Goal: Information Seeking & Learning: Learn about a topic

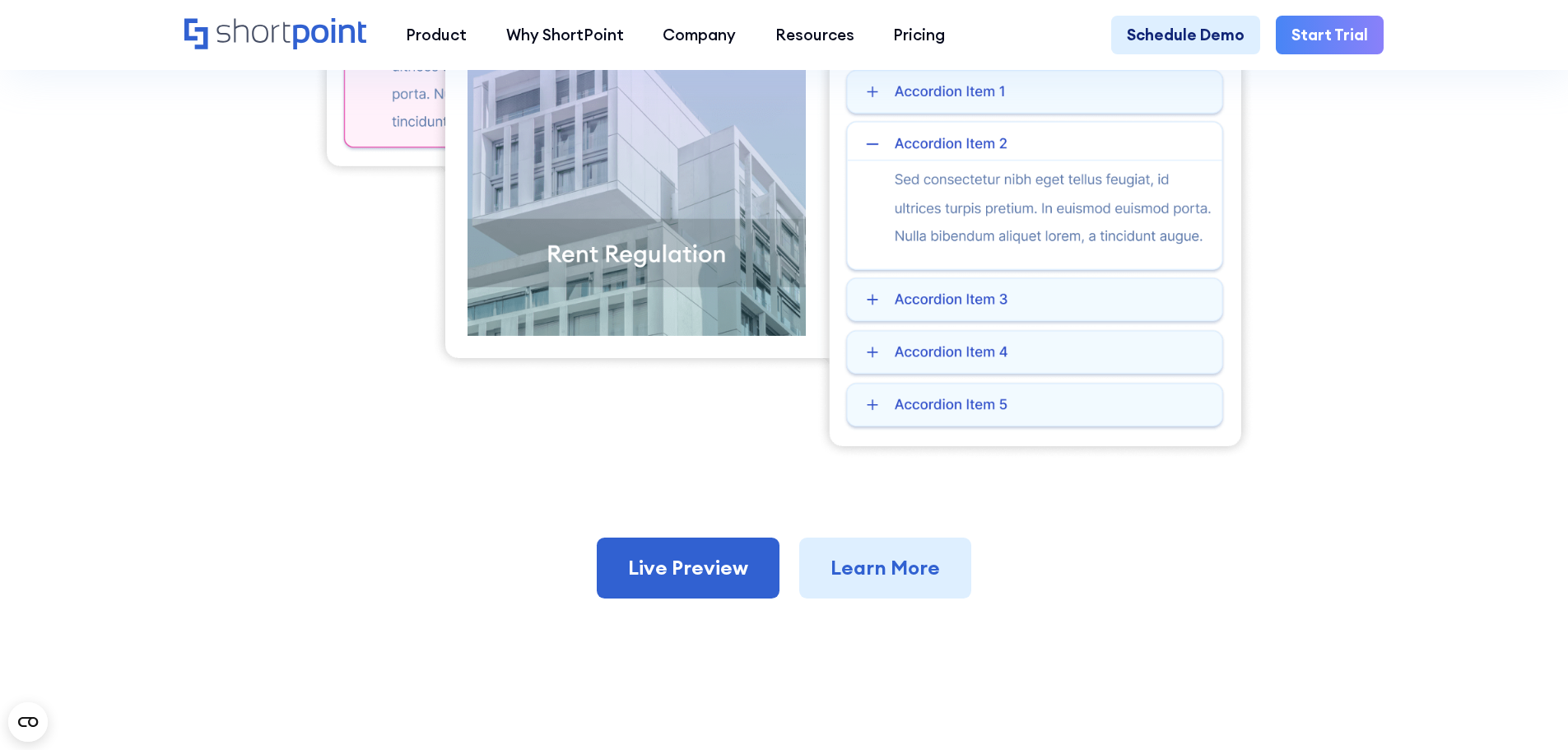
scroll to position [659, 0]
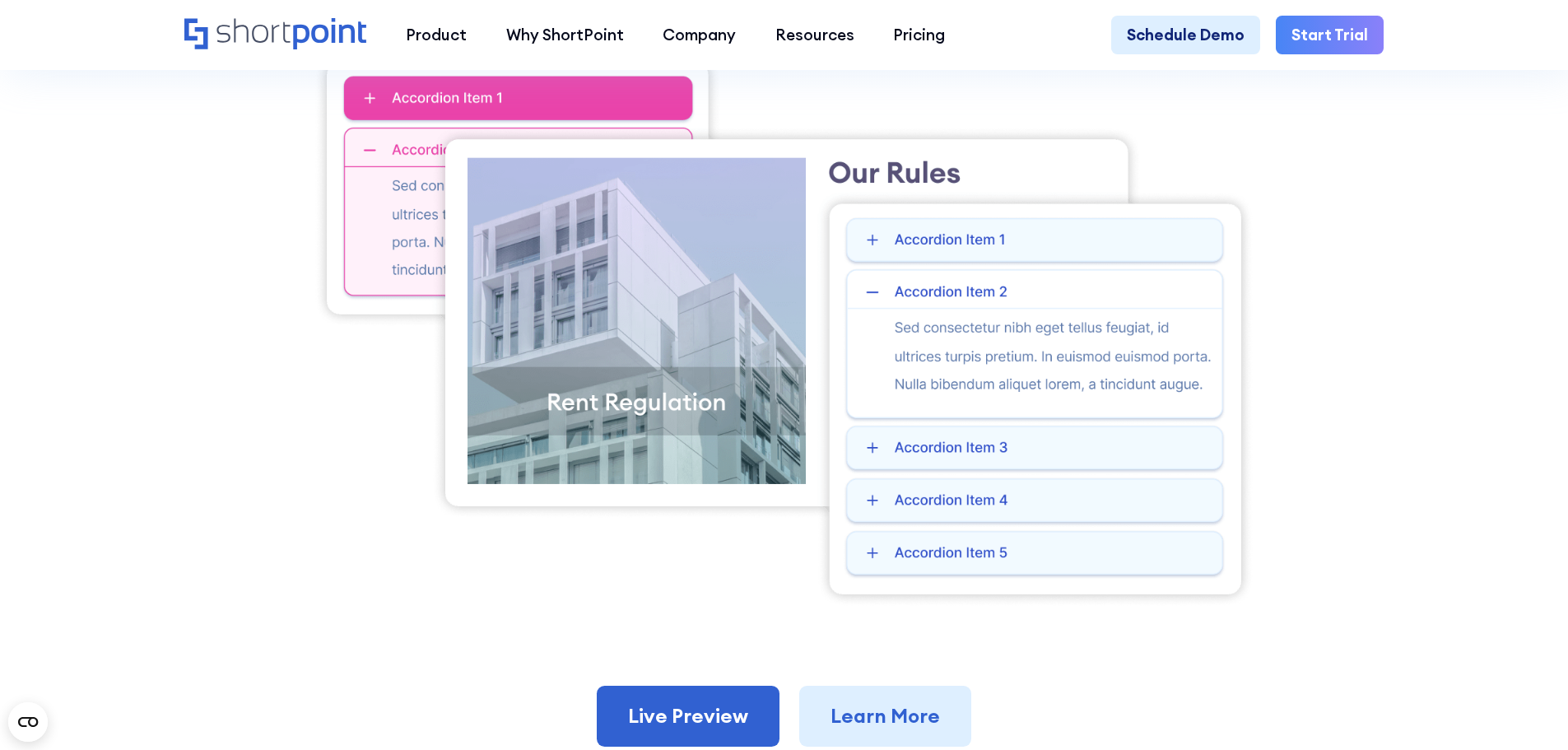
click at [941, 246] on img at bounding box center [784, 329] width 941 height 560
click at [926, 381] on img at bounding box center [784, 329] width 941 height 560
click at [936, 495] on img at bounding box center [784, 329] width 941 height 560
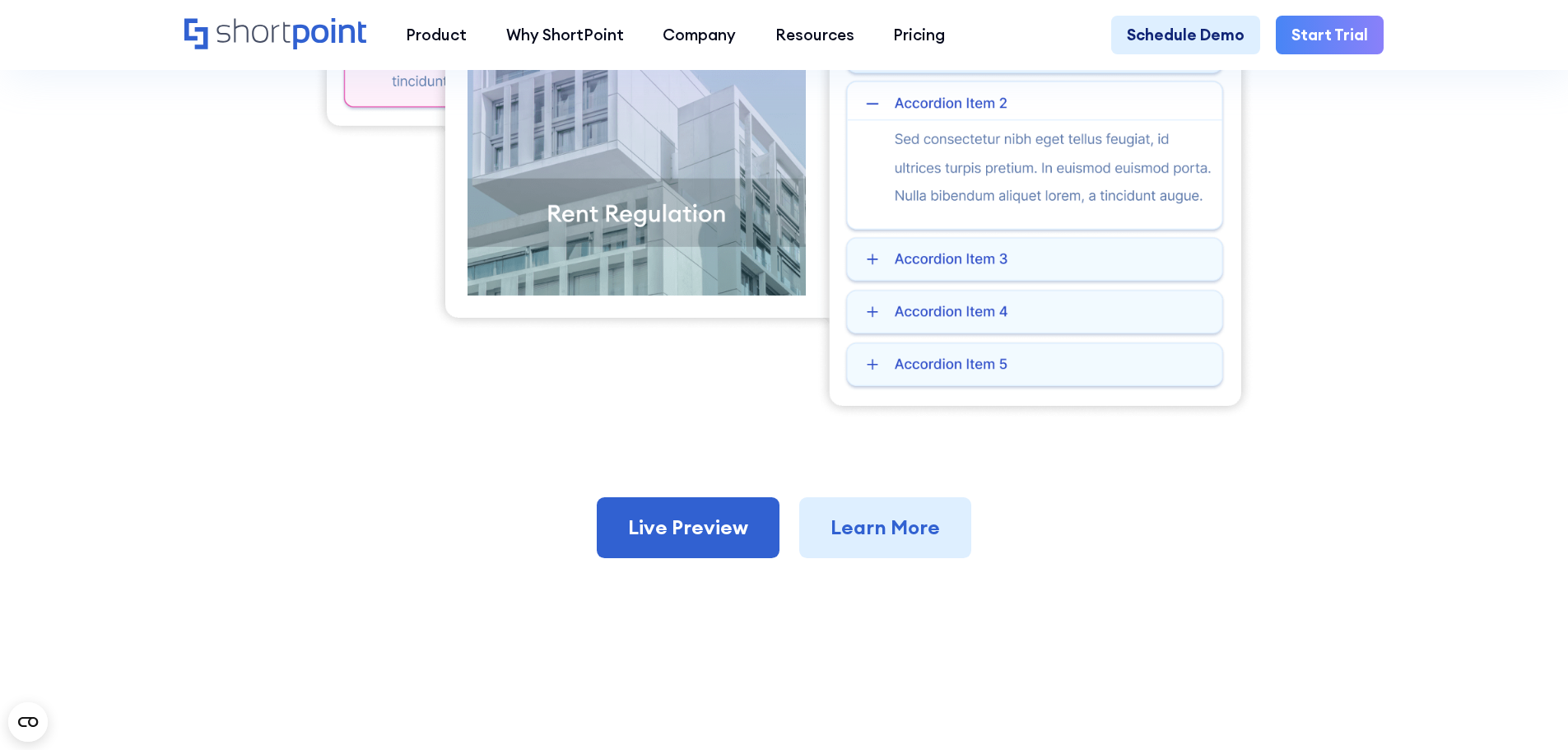
scroll to position [823, 0]
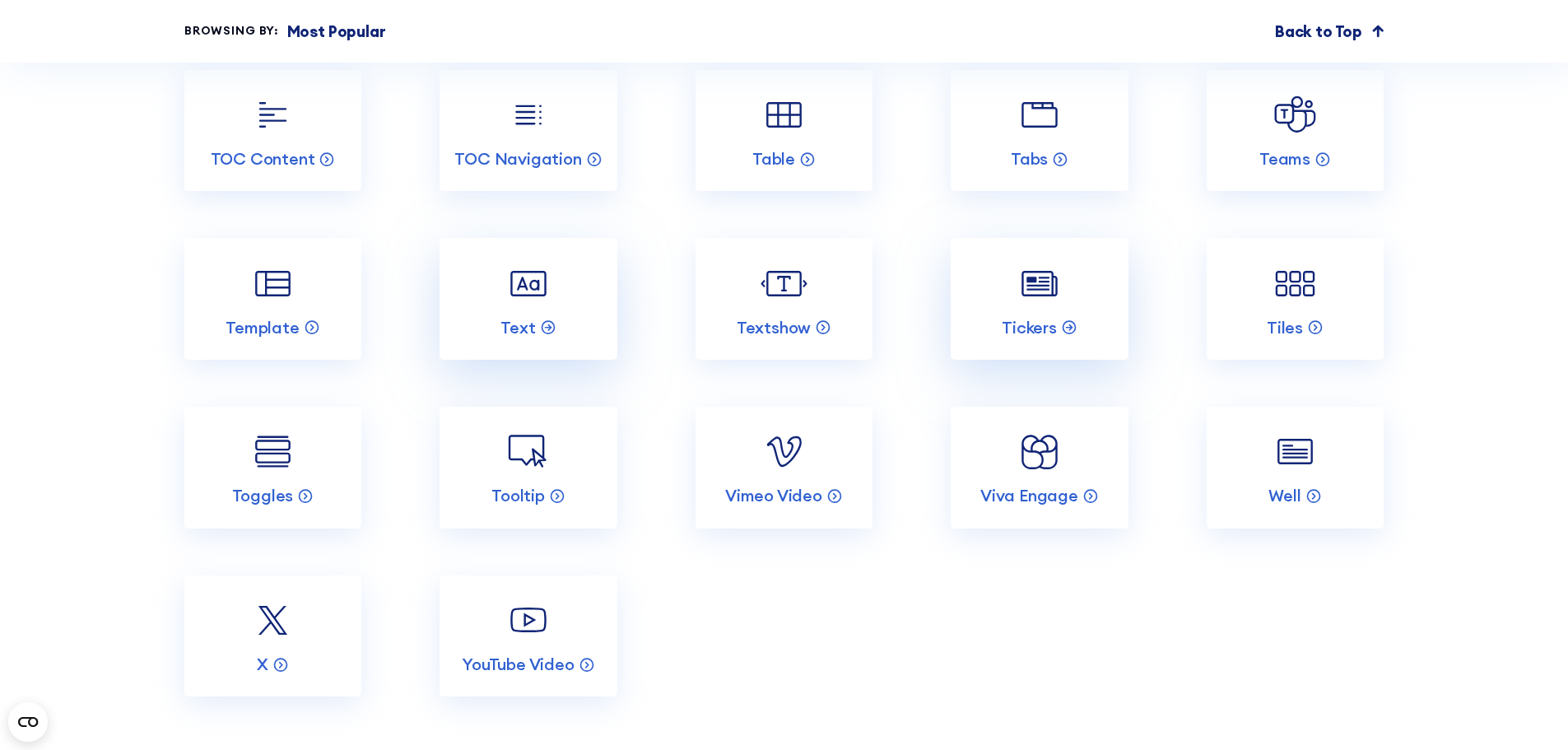
scroll to position [3541, 0]
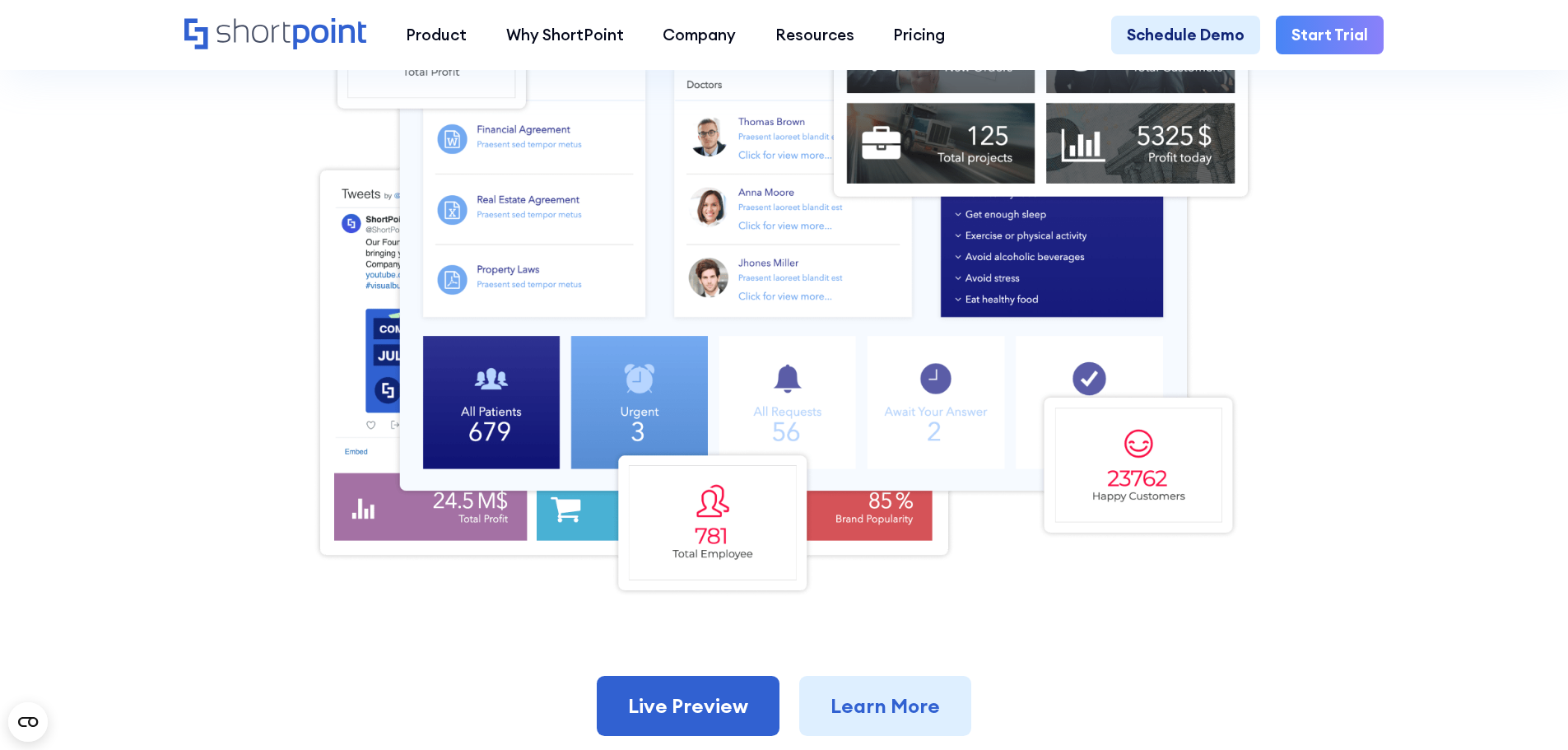
scroll to position [741, 0]
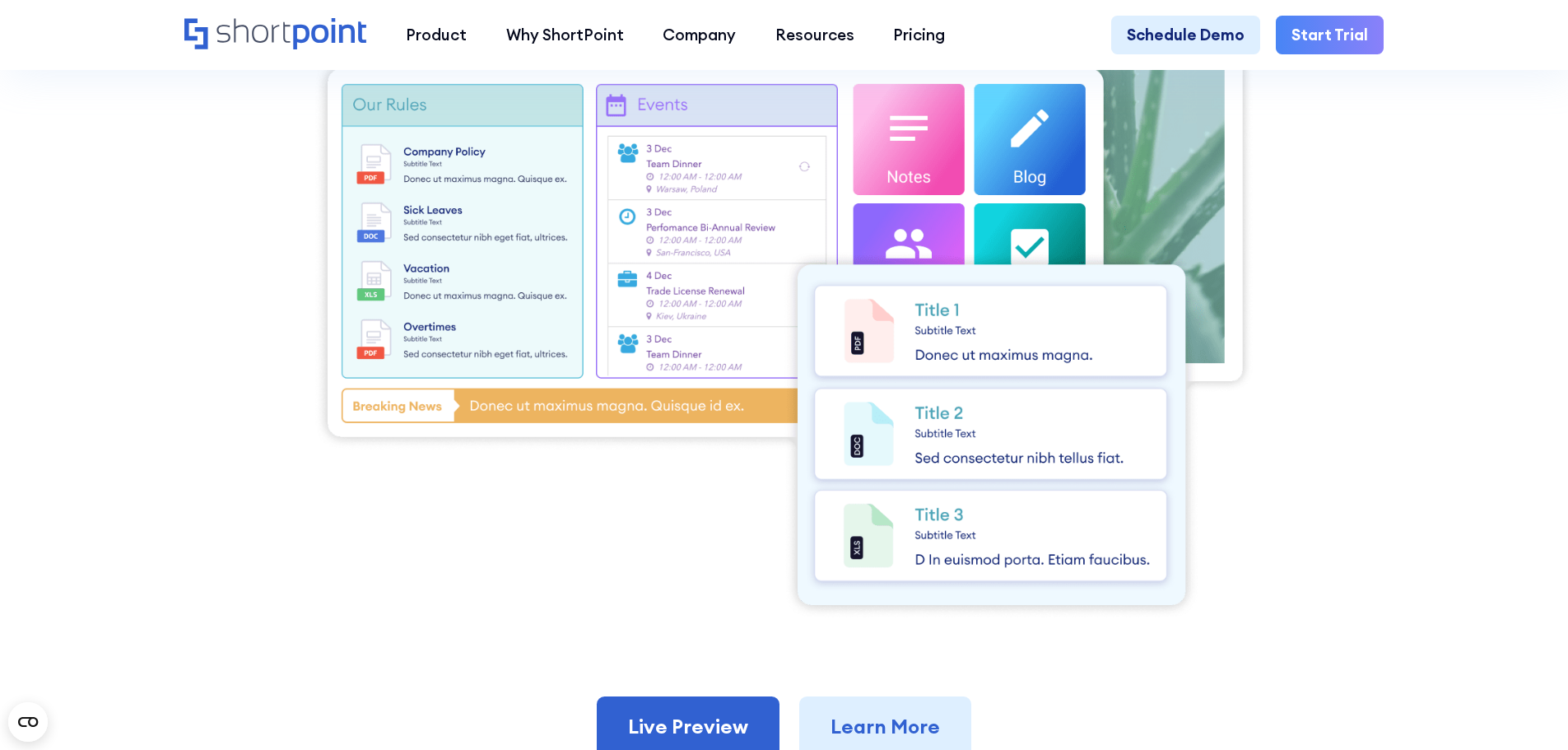
scroll to position [741, 0]
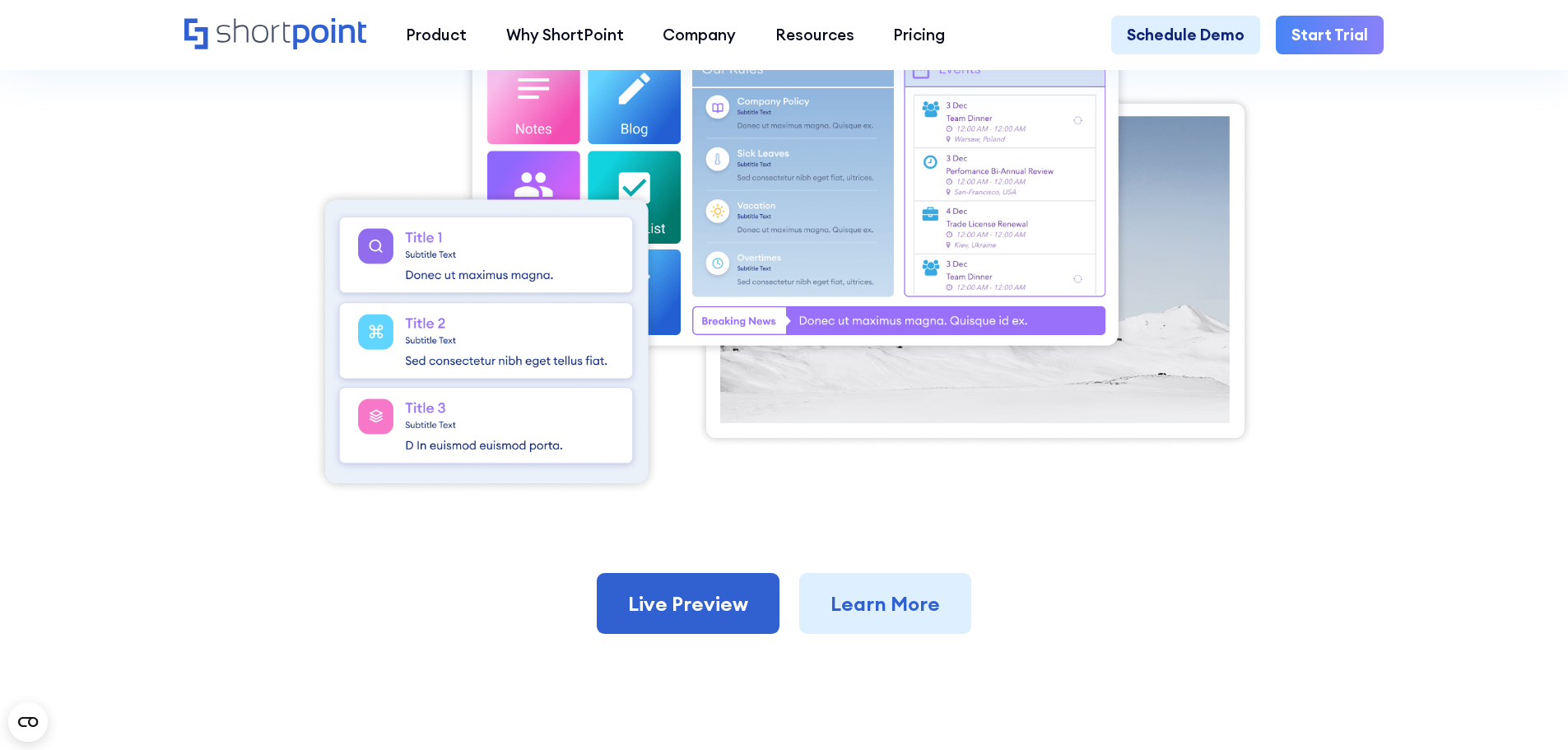
scroll to position [659, 0]
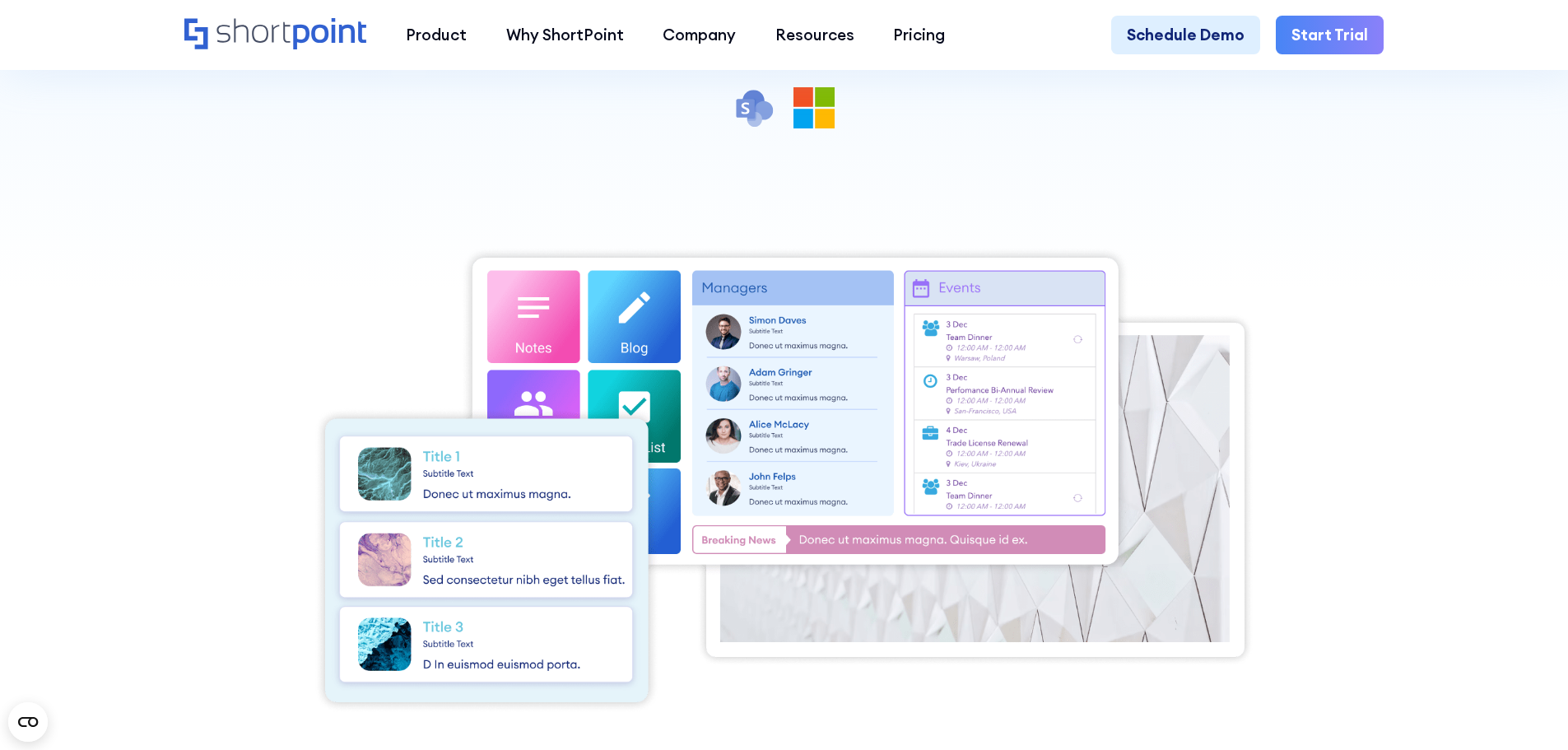
scroll to position [494, 0]
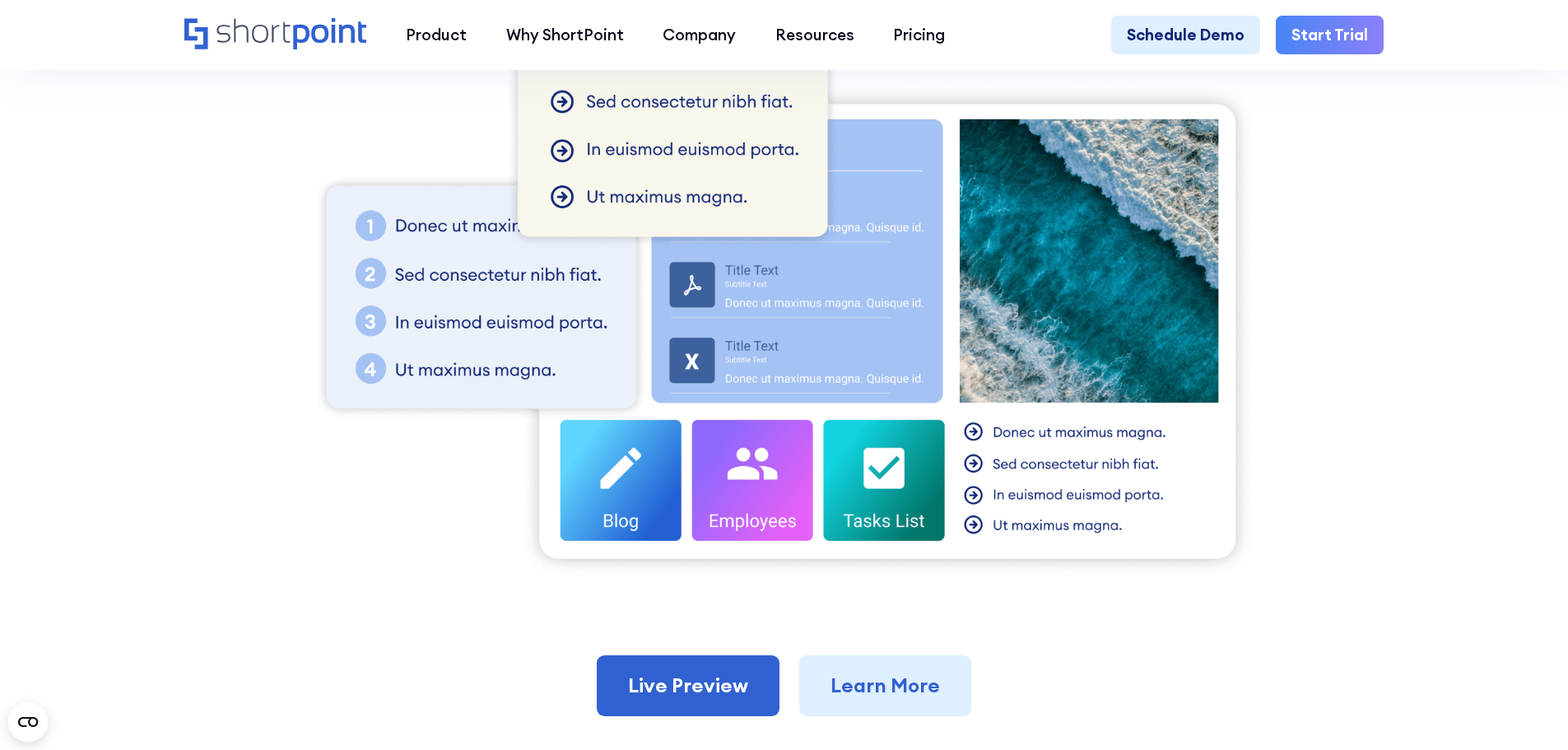
scroll to position [988, 0]
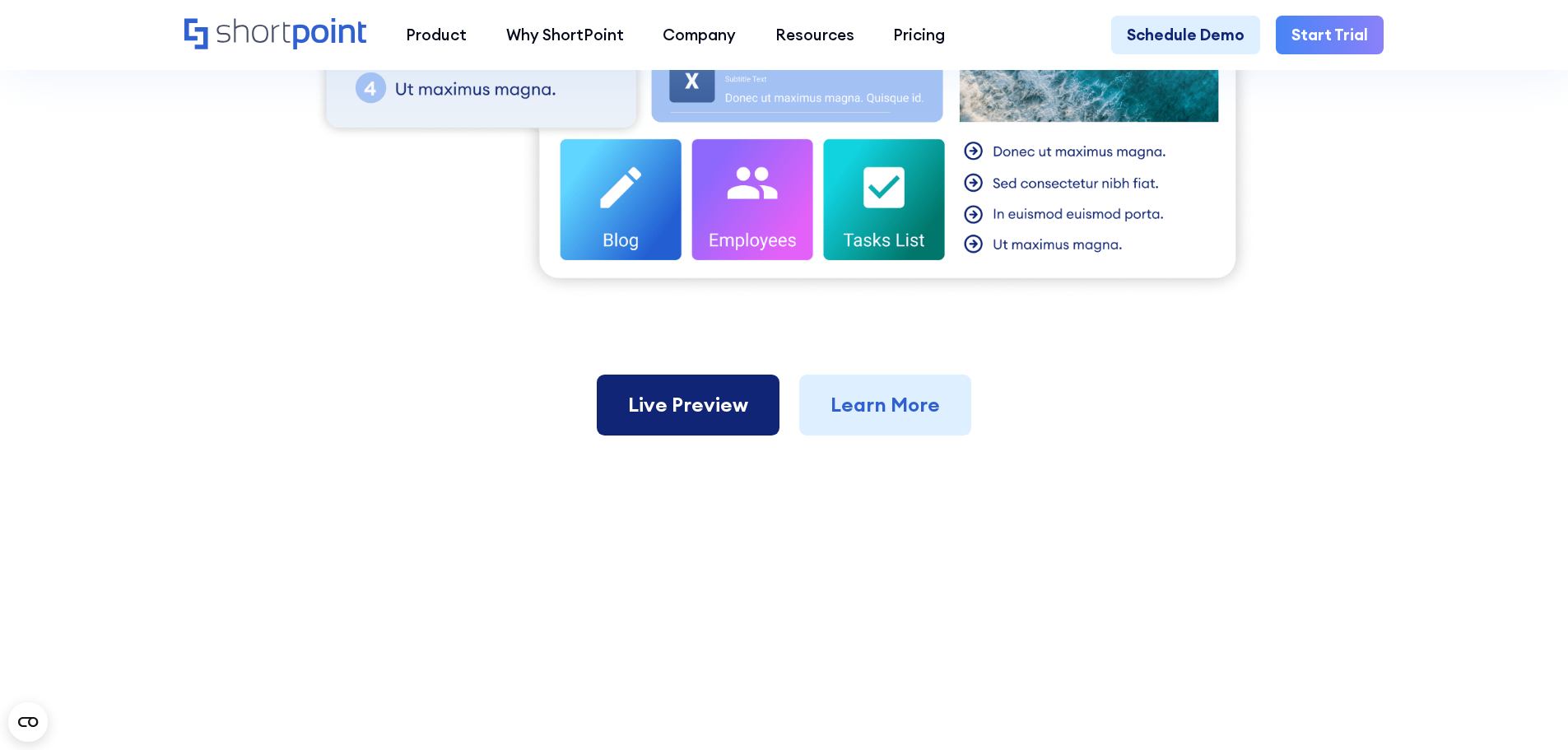
click at [719, 379] on link "Live Preview" at bounding box center [687, 405] width 183 height 61
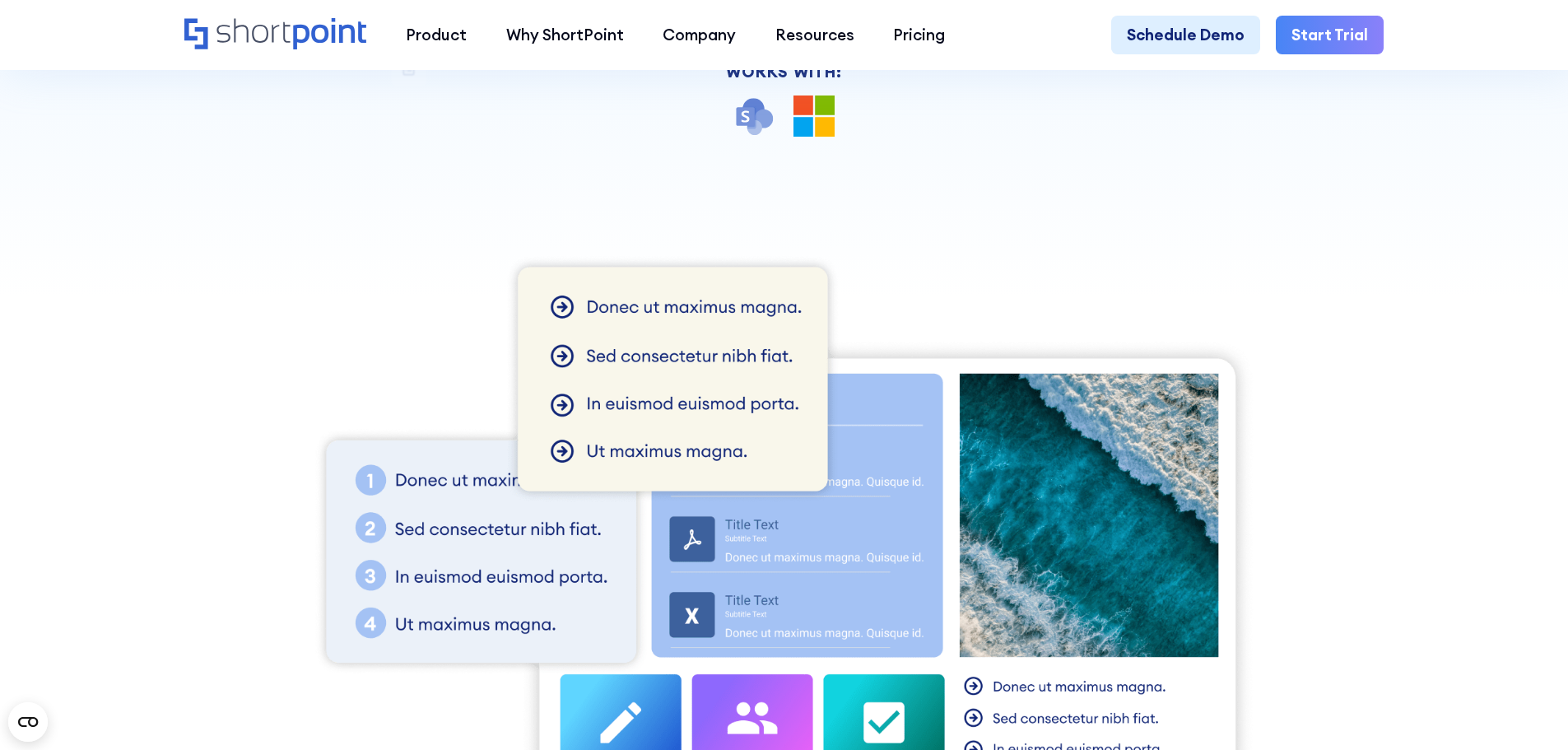
scroll to position [577, 0]
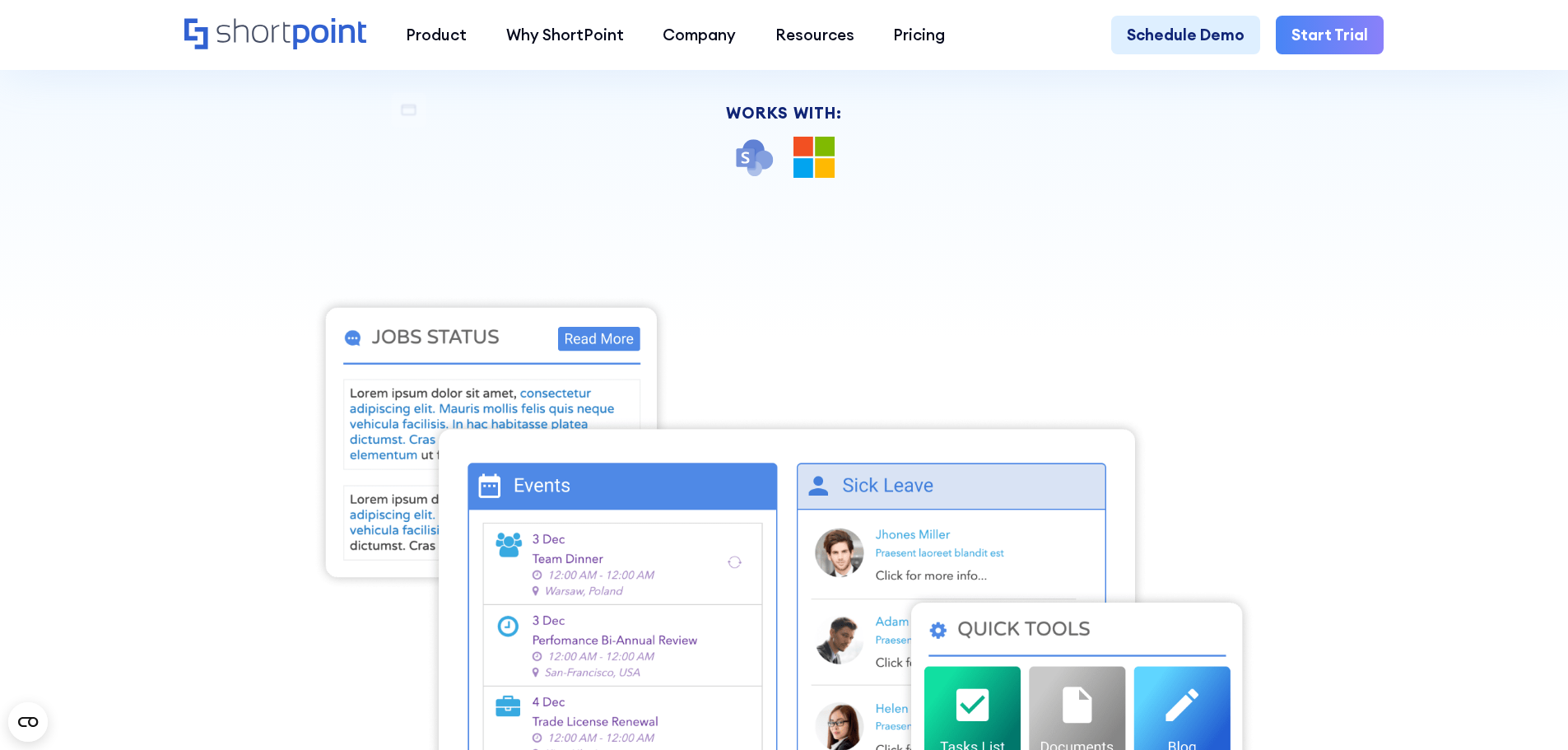
scroll to position [494, 0]
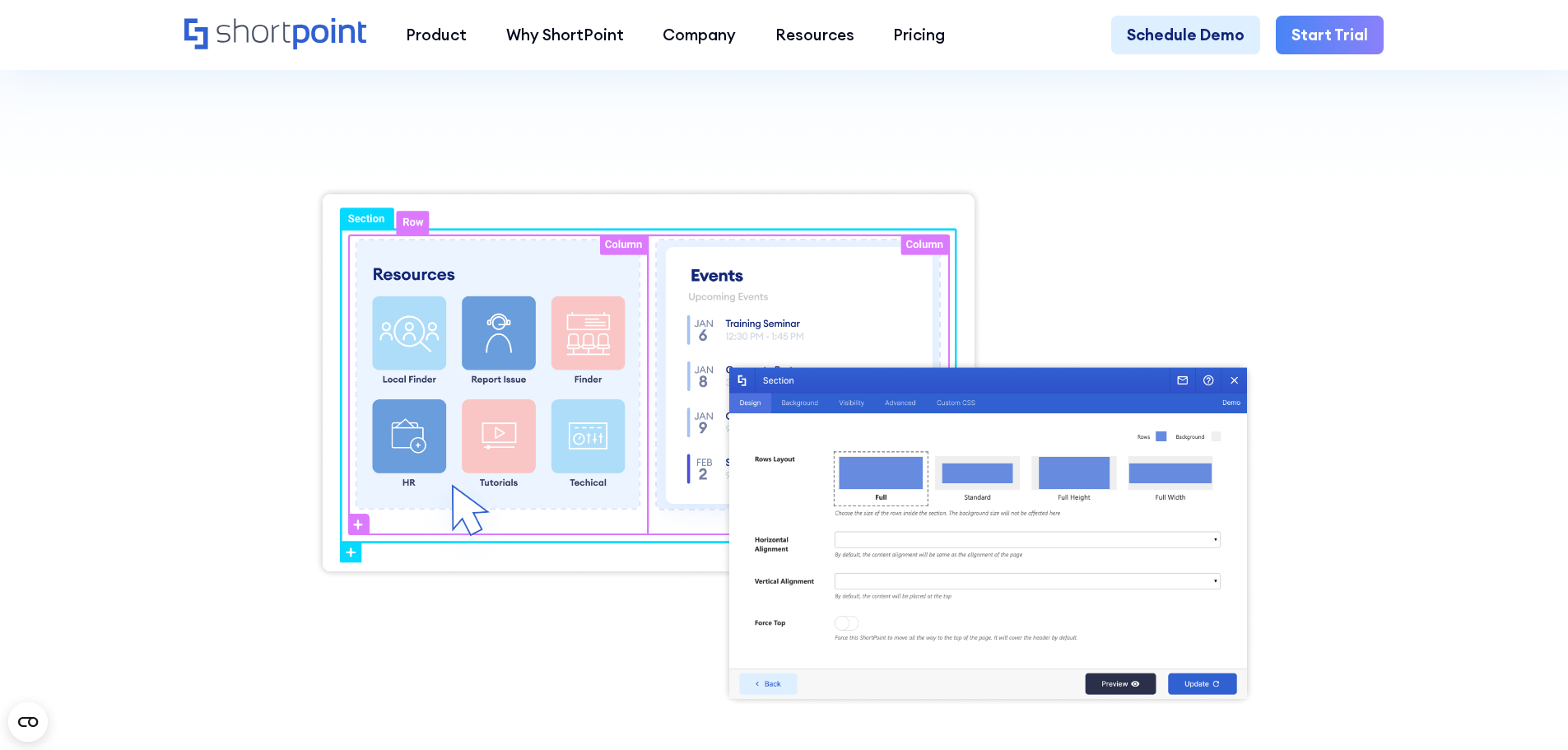
scroll to position [577, 0]
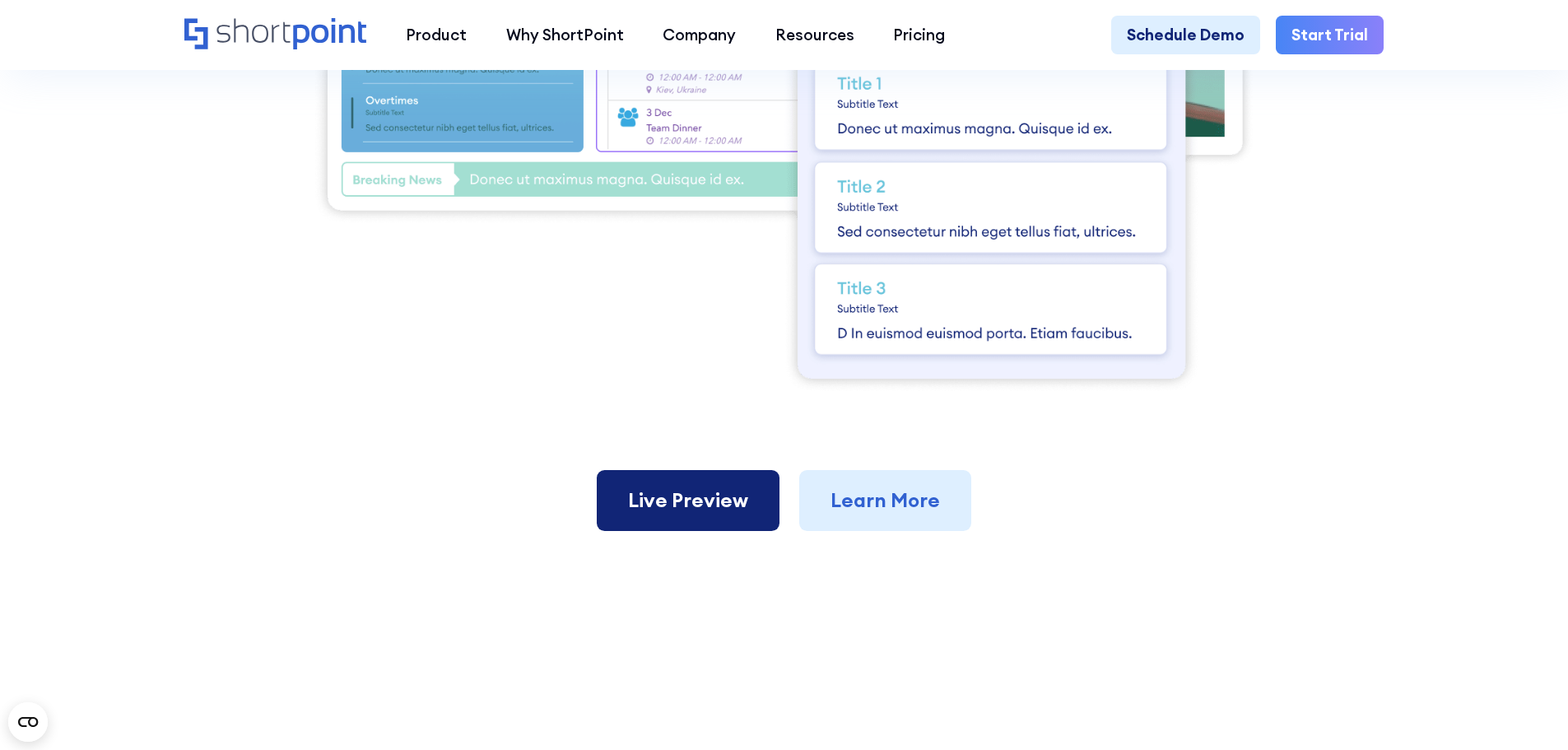
scroll to position [988, 0]
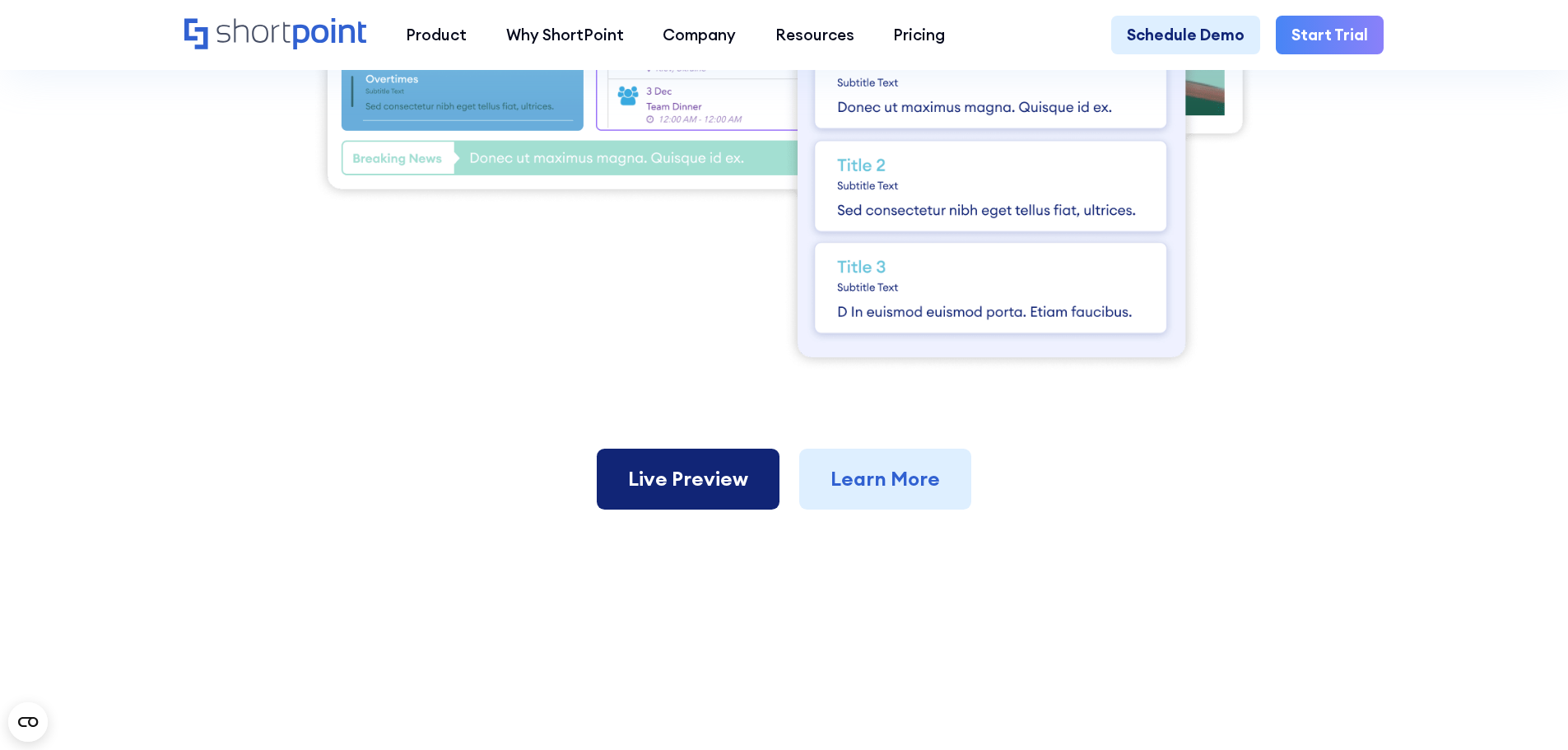
click at [633, 476] on link "Live Preview" at bounding box center [687, 479] width 183 height 61
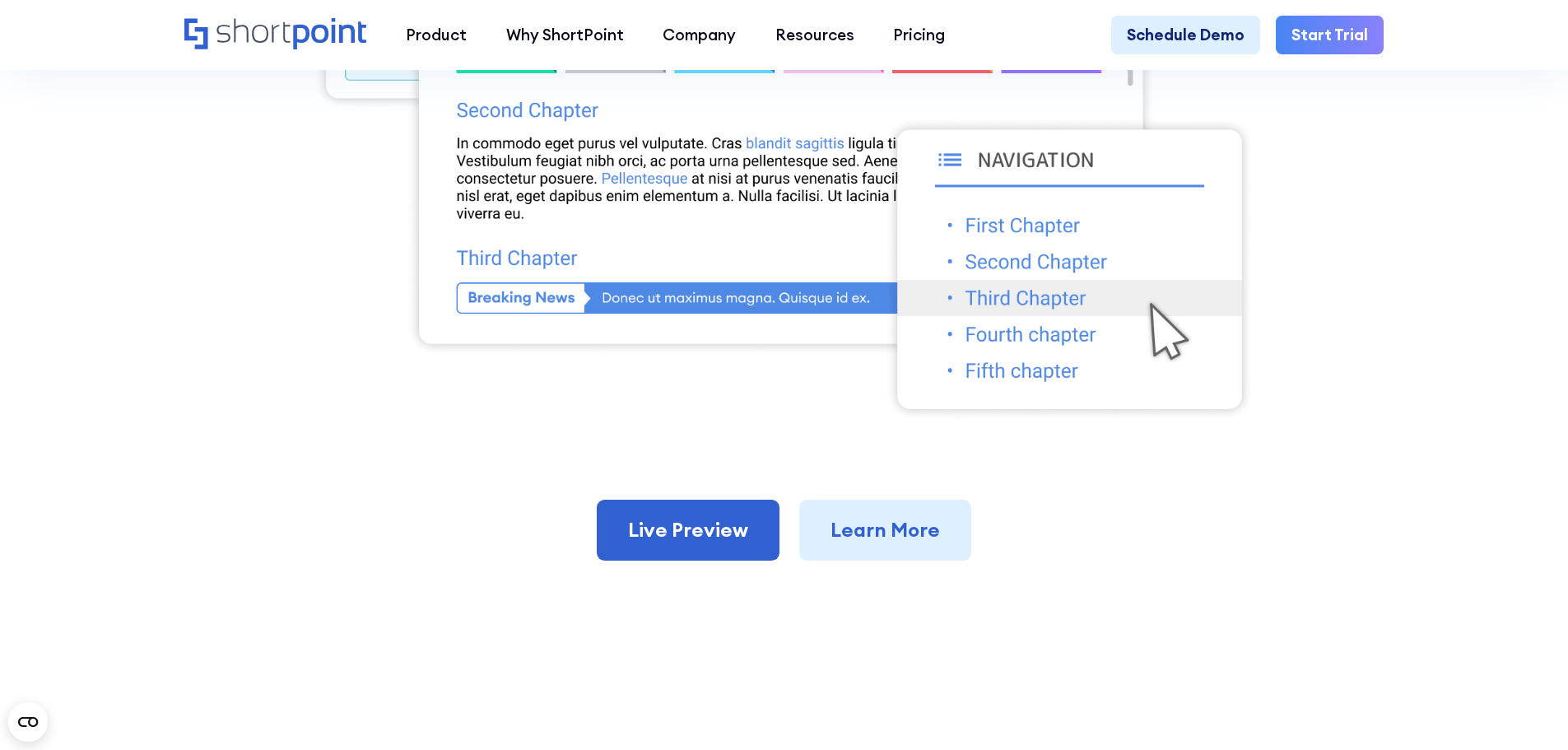
scroll to position [906, 0]
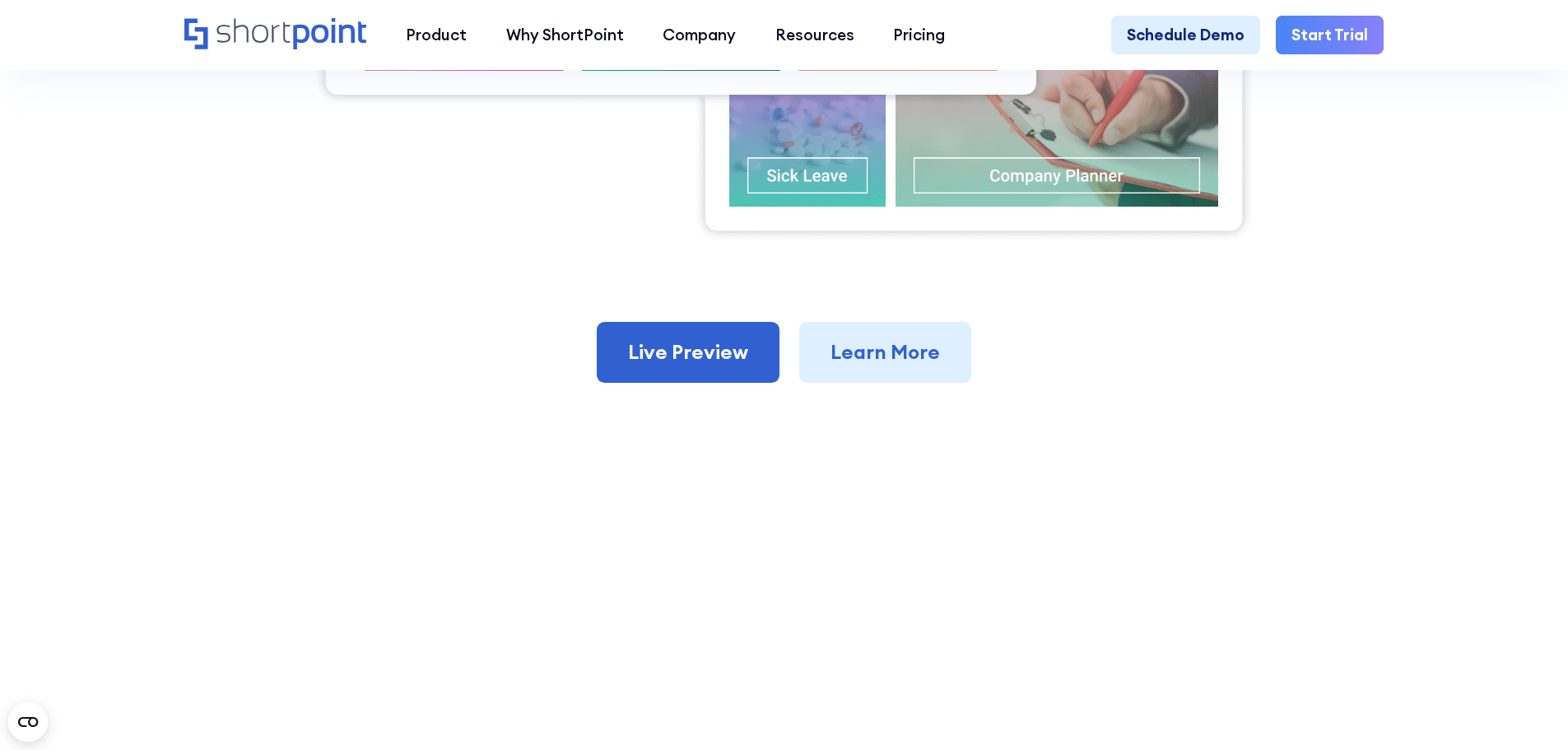
scroll to position [1070, 0]
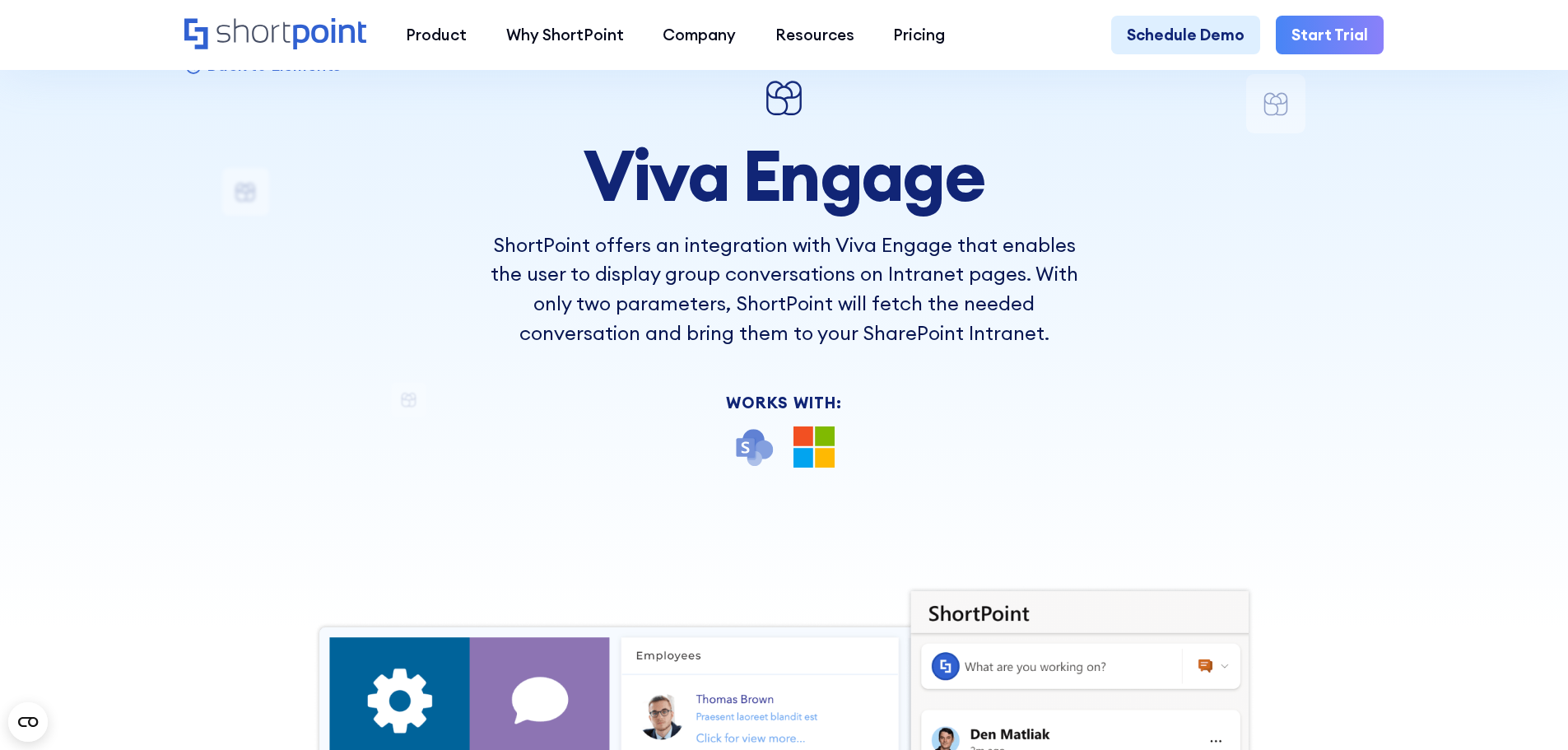
scroll to position [577, 0]
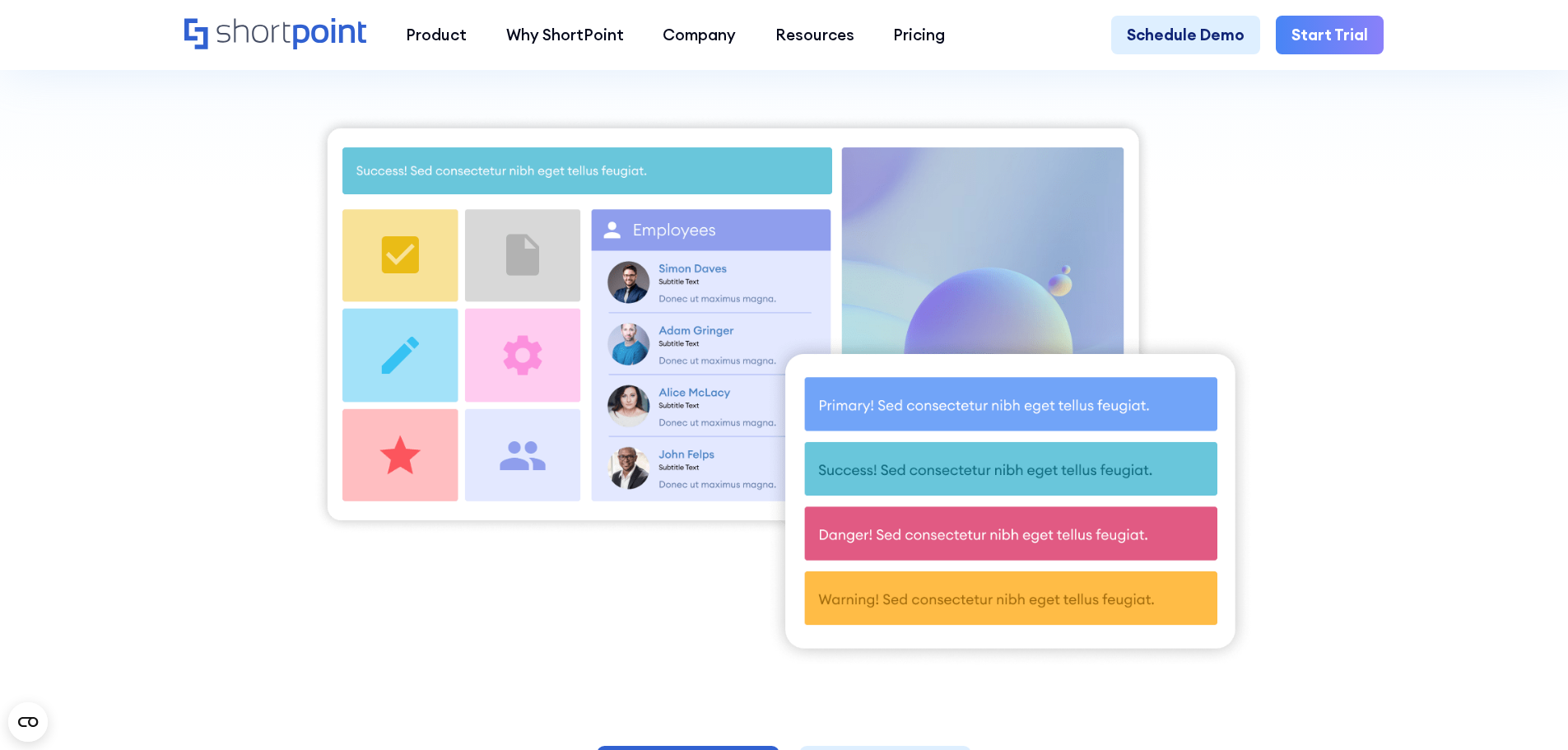
scroll to position [659, 0]
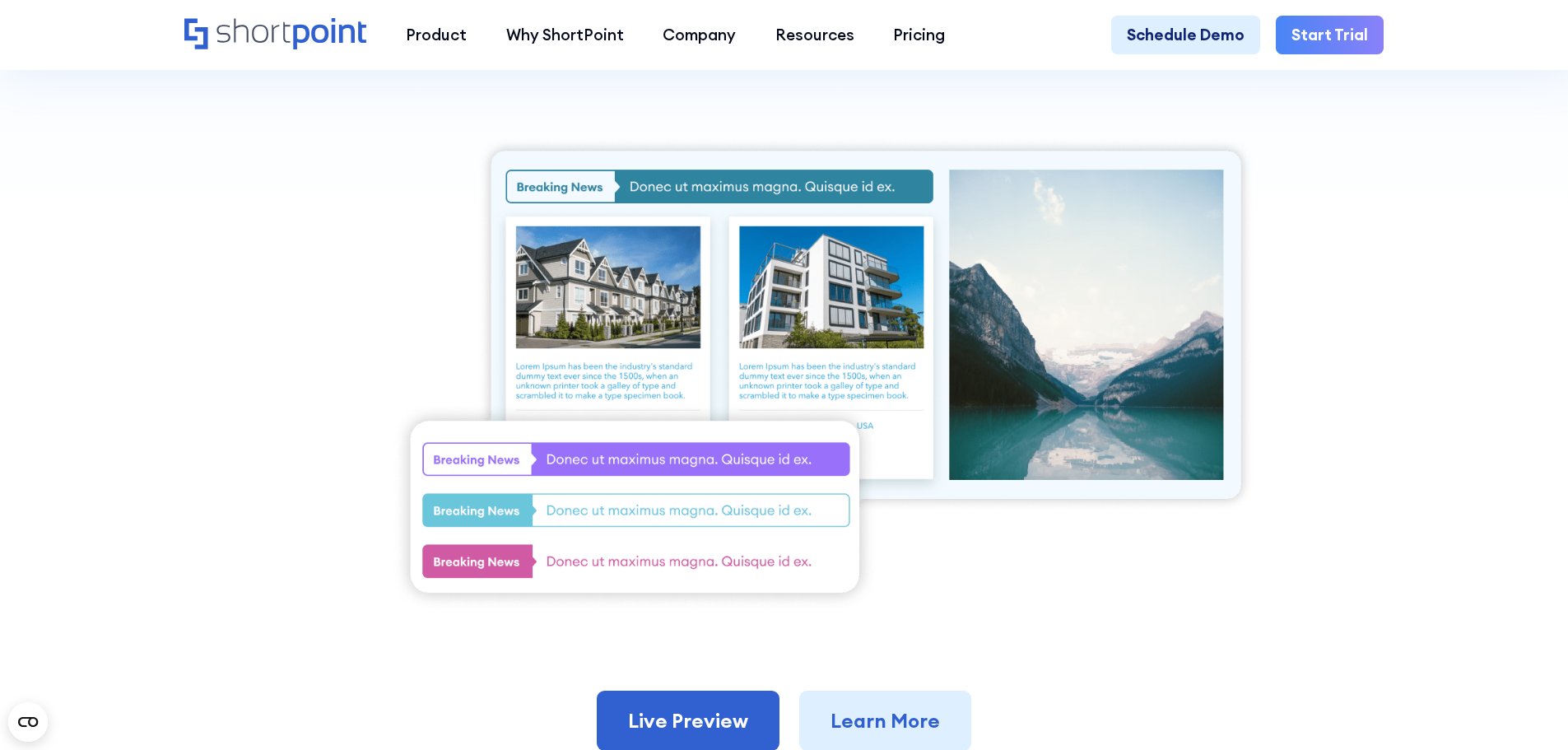
scroll to position [494, 0]
